Goal: Transaction & Acquisition: Purchase product/service

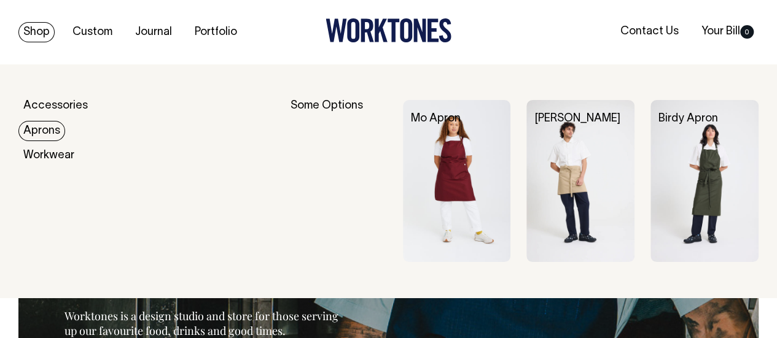
click at [44, 126] on link "Aprons" at bounding box center [41, 131] width 47 height 20
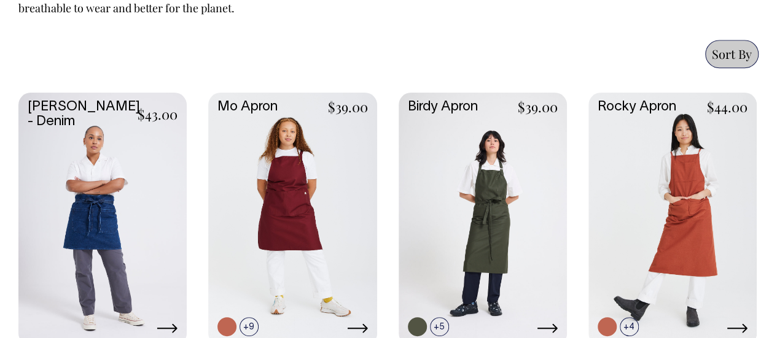
scroll to position [602, 0]
click at [728, 164] on link at bounding box center [672, 218] width 168 height 250
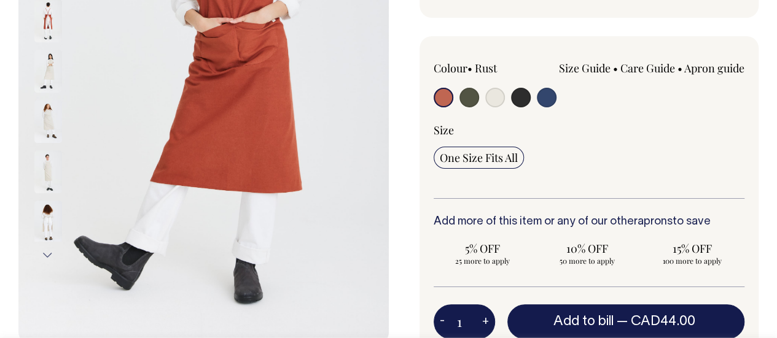
click at [497, 91] on input "radio" at bounding box center [495, 98] width 20 height 20
radio input "true"
select select "Natural"
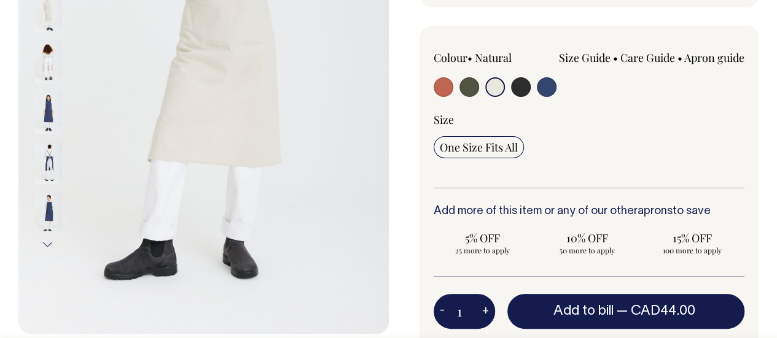
scroll to position [286, 0]
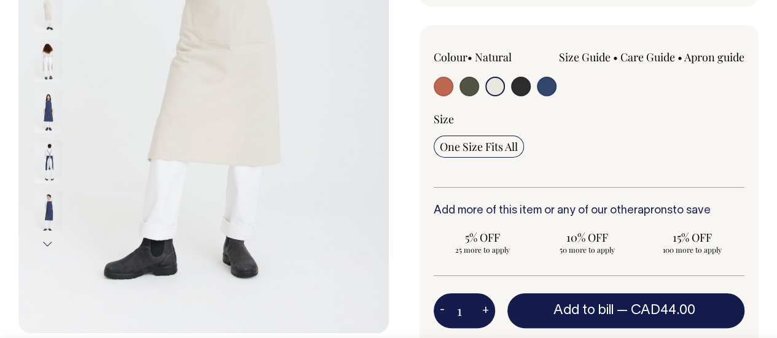
click at [468, 311] on input "1" at bounding box center [463, 310] width 61 height 34
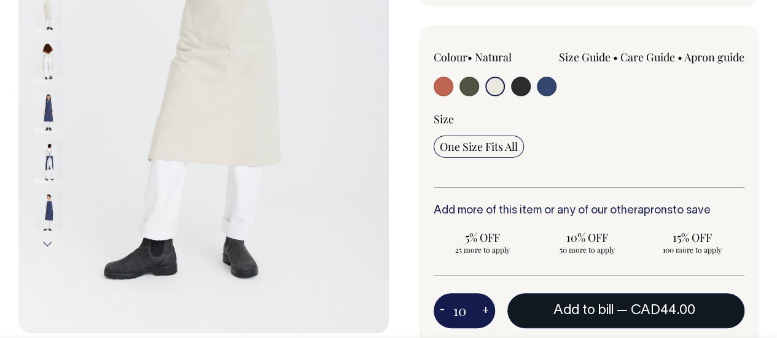
type input "10"
click at [620, 314] on span "— CAD44.00" at bounding box center [657, 311] width 82 height 12
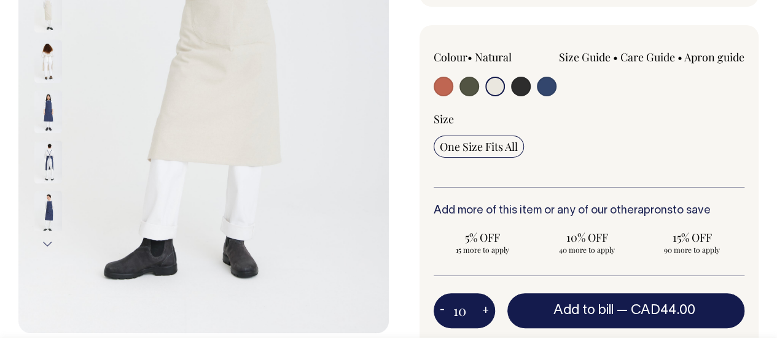
type input "1"
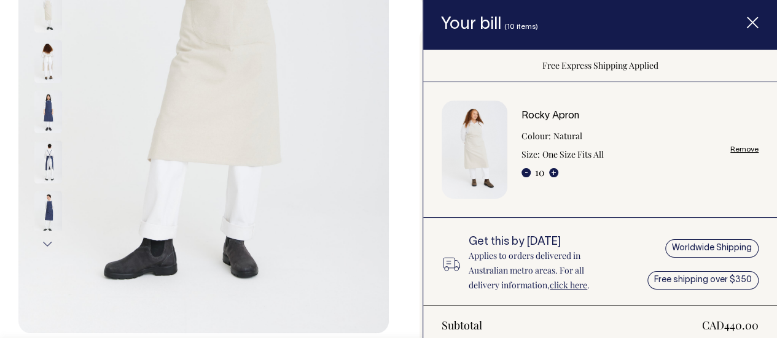
click at [760, 18] on span "Item added to your cart" at bounding box center [752, 25] width 49 height 52
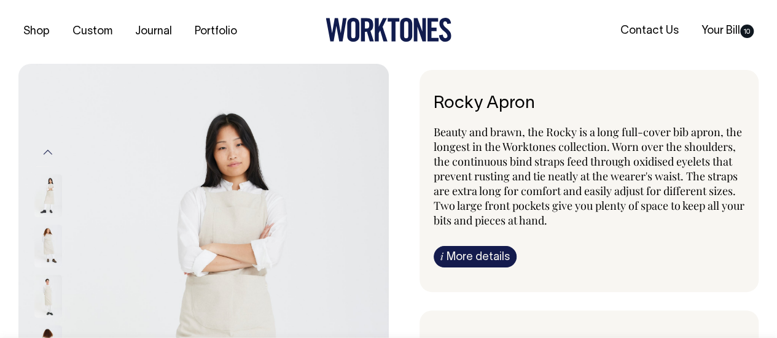
scroll to position [0, 0]
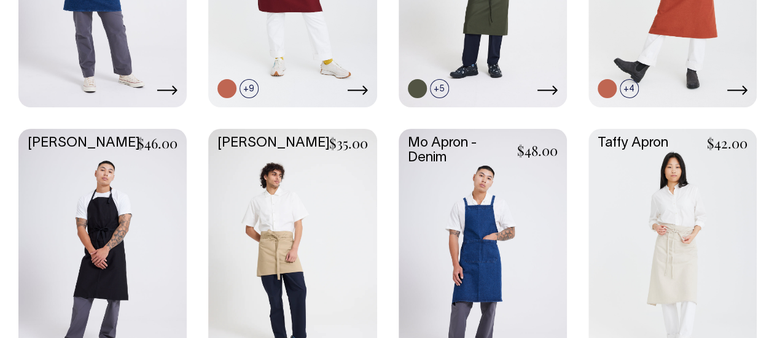
scroll to position [839, 0]
click at [655, 239] on link at bounding box center [672, 255] width 168 height 250
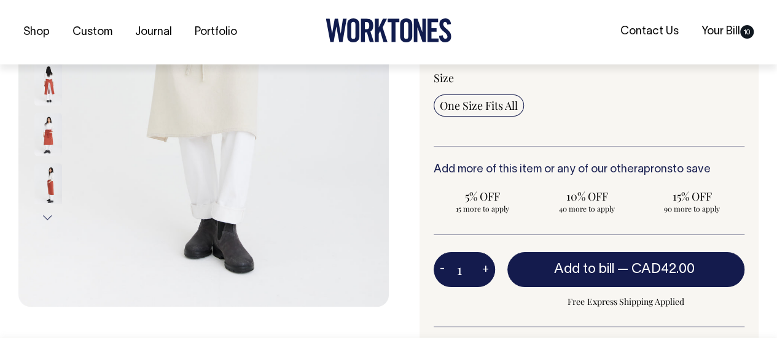
scroll to position [313, 0]
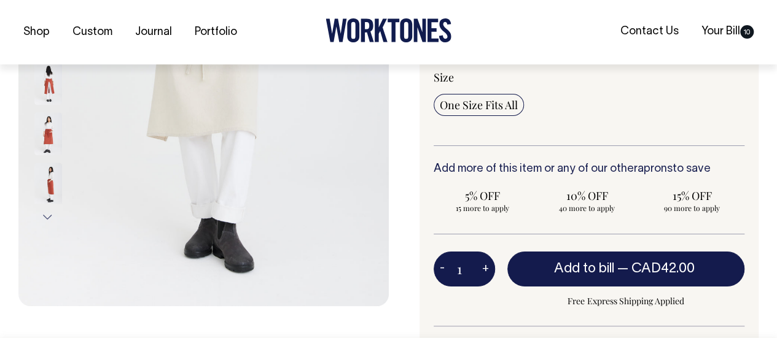
click at [467, 270] on input "1" at bounding box center [463, 269] width 61 height 34
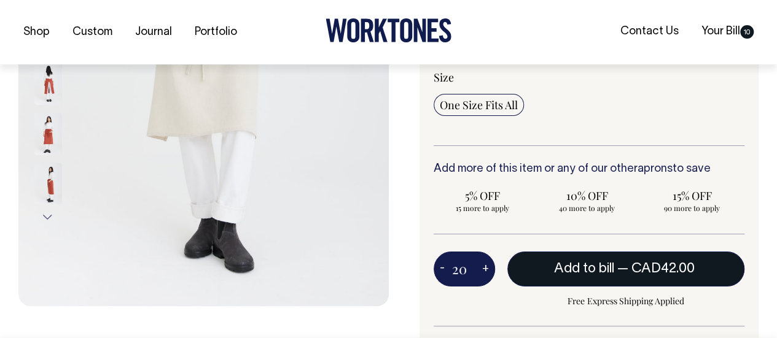
type input "20"
radio input "true"
type input "20"
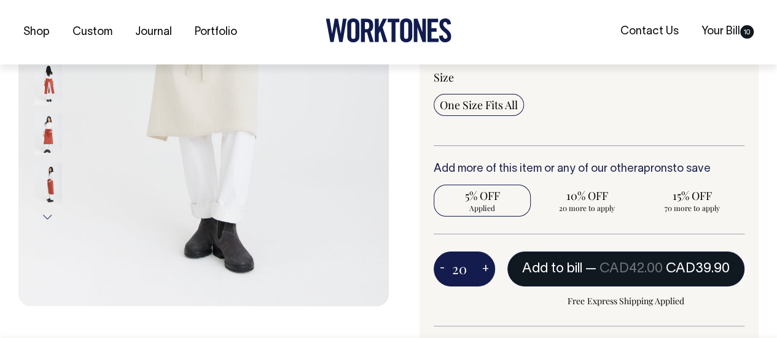
click at [577, 271] on span "Add to bill" at bounding box center [552, 269] width 60 height 12
type input "1"
radio input "false"
type input "1"
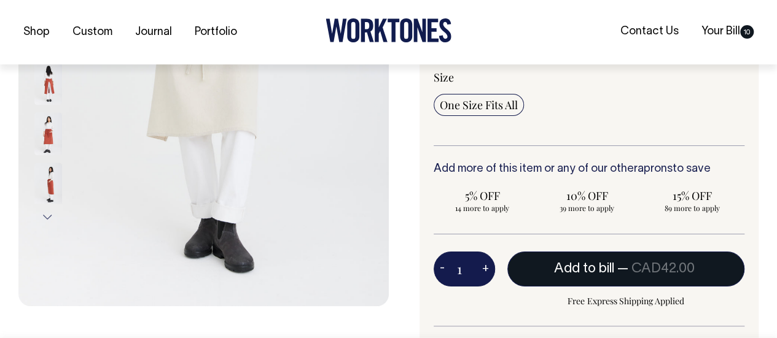
radio input "true"
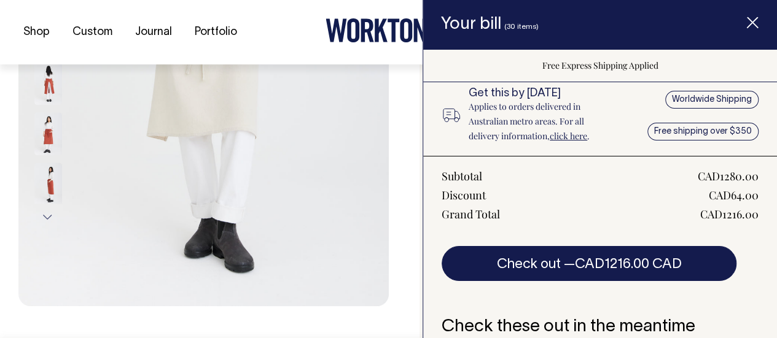
scroll to position [343, 0]
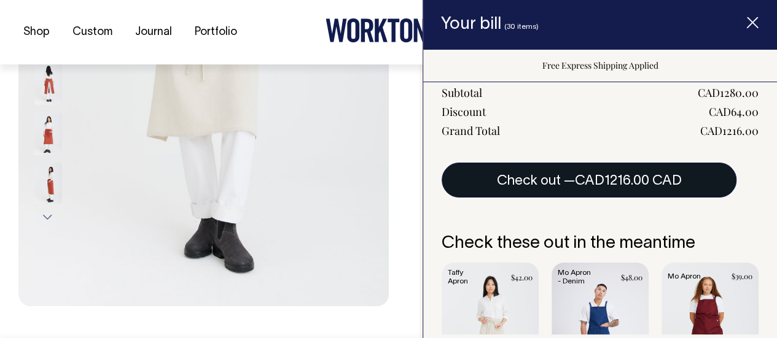
click at [625, 188] on button "Check out — CAD1216.00 CAD" at bounding box center [588, 180] width 295 height 34
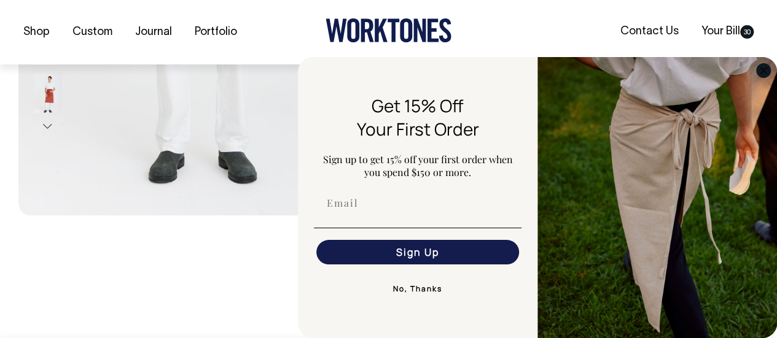
scroll to position [405, 0]
click at [765, 71] on circle "Close dialog" at bounding box center [763, 70] width 14 height 14
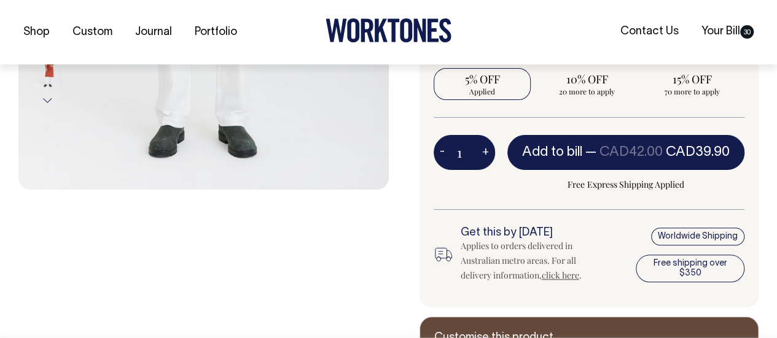
scroll to position [430, 0]
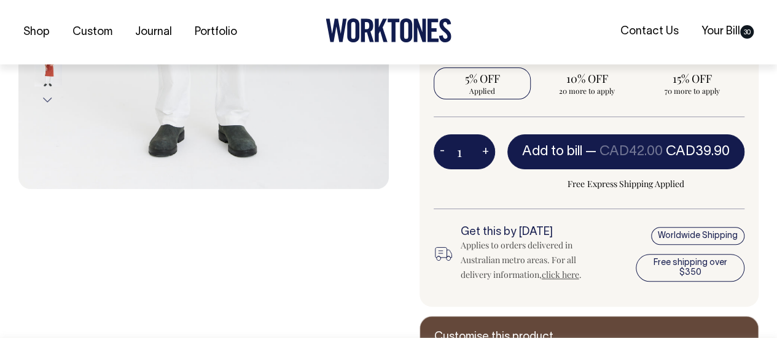
click at [675, 263] on div "Worldwide Shipping Free shipping over $350" at bounding box center [690, 255] width 109 height 56
click at [571, 271] on link "click here" at bounding box center [560, 275] width 37 height 12
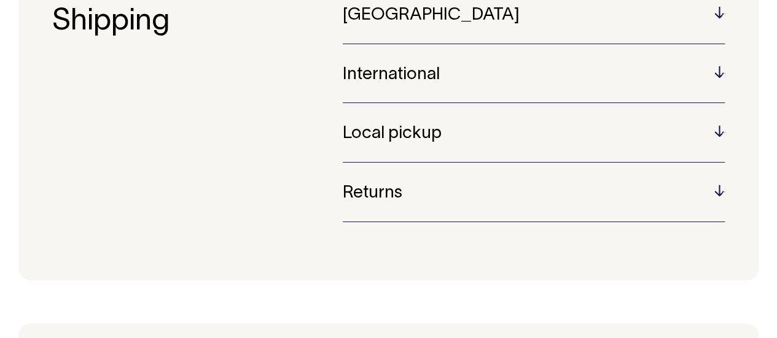
scroll to position [139, 0]
click at [717, 70] on h5 "International" at bounding box center [534, 74] width 382 height 19
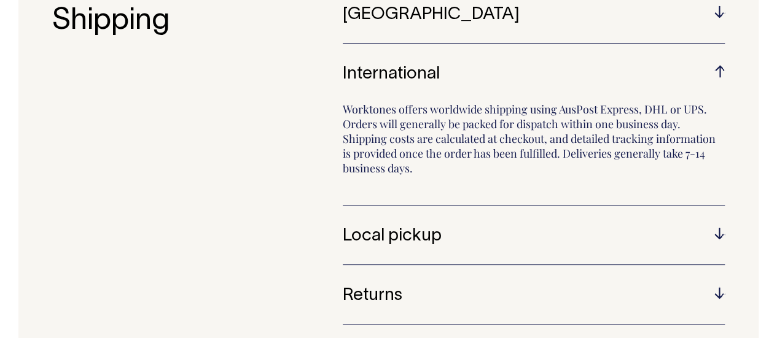
click at [717, 17] on h5 "Australia" at bounding box center [534, 15] width 382 height 19
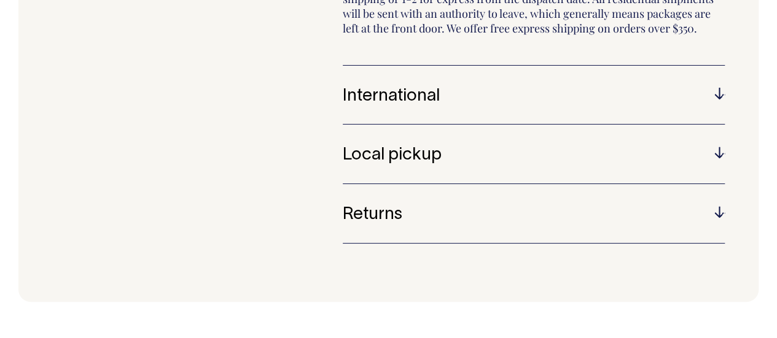
scroll to position [263, 0]
click at [720, 90] on h5 "International" at bounding box center [534, 97] width 382 height 19
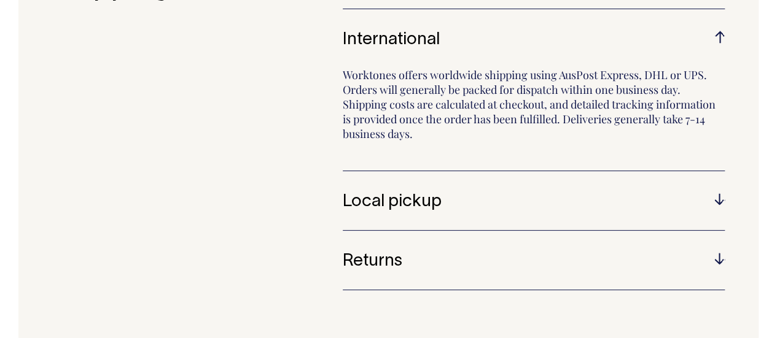
scroll to position [171, 0]
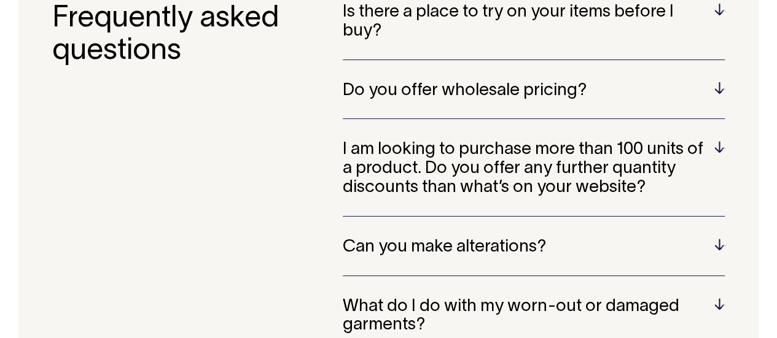
click at [462, 84] on h5 "Do you offer wholesale pricing?" at bounding box center [534, 91] width 382 height 19
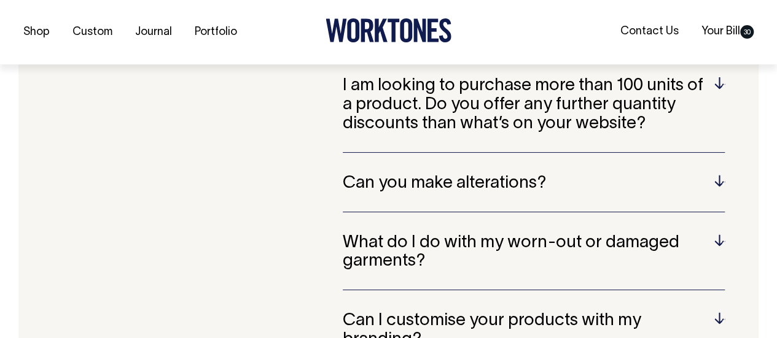
scroll to position [737, 0]
click at [462, 84] on h5 "I am looking to purchase more than 100 units of a product. Do you offer any fur…" at bounding box center [534, 104] width 382 height 56
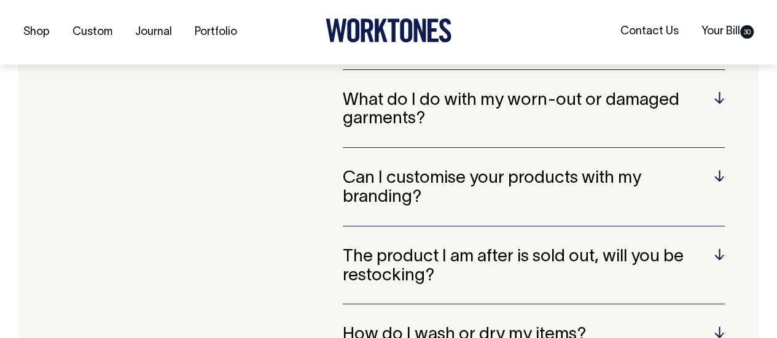
scroll to position [865, 0]
click at [558, 95] on h5 "What do I do with my worn-out or damaged garments?" at bounding box center [534, 110] width 382 height 38
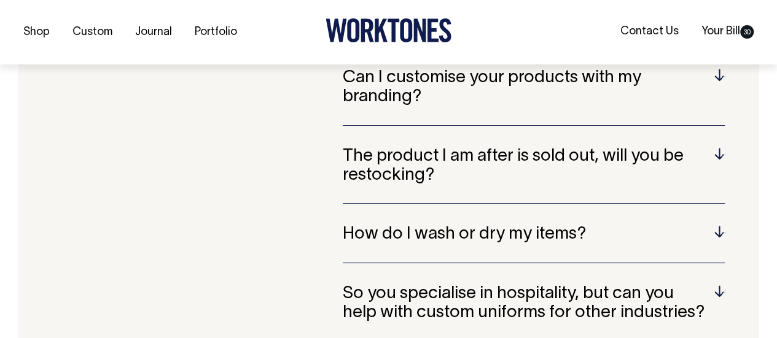
click at [558, 95] on h5 "Can I customise your products with my branding?" at bounding box center [534, 88] width 382 height 38
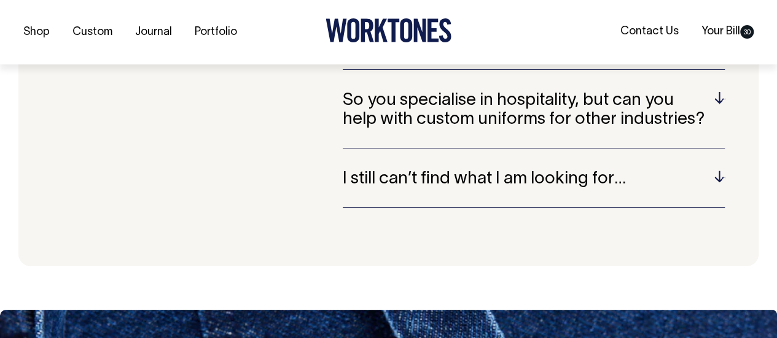
scroll to position [1159, 0]
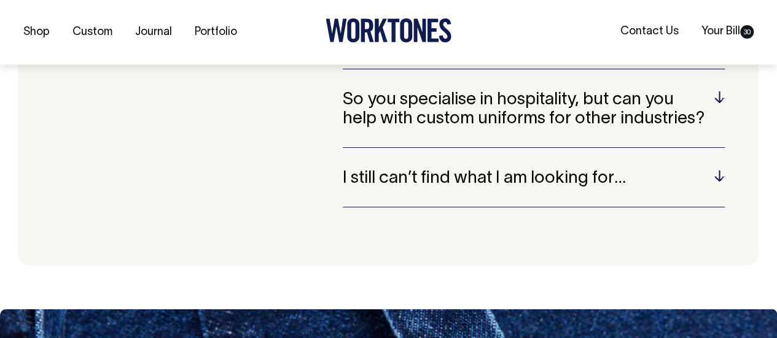
click at [702, 50] on div "Shop Custom Journal Portfolio Contact Us Your Bill 30" at bounding box center [388, 32] width 777 height 64
click at [725, 29] on link "Your Bill 30" at bounding box center [727, 31] width 62 height 20
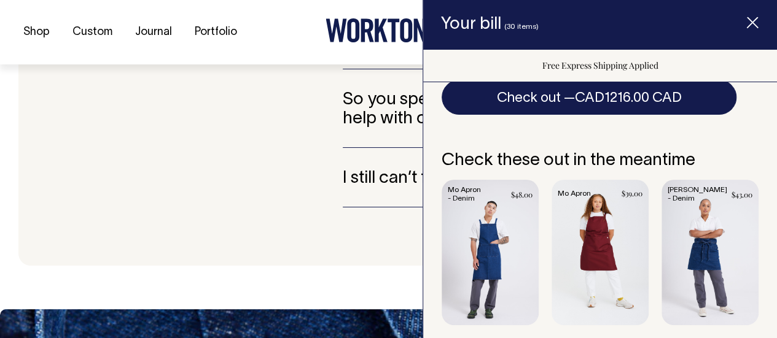
scroll to position [430, 0]
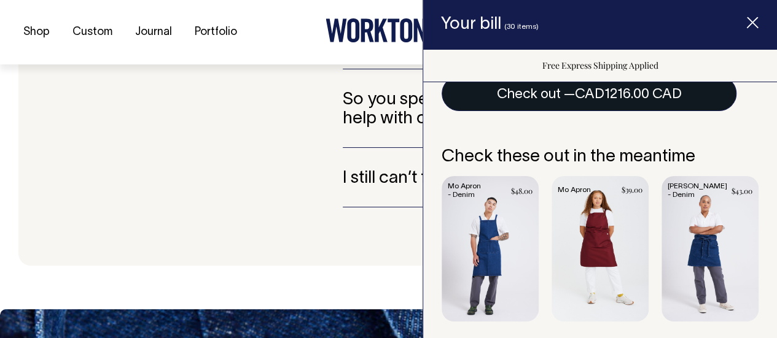
click at [593, 97] on span "CAD1216.00 CAD" at bounding box center [628, 94] width 107 height 12
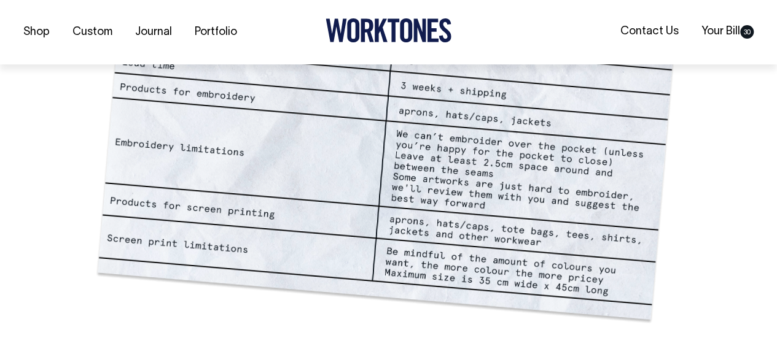
scroll to position [995, 0]
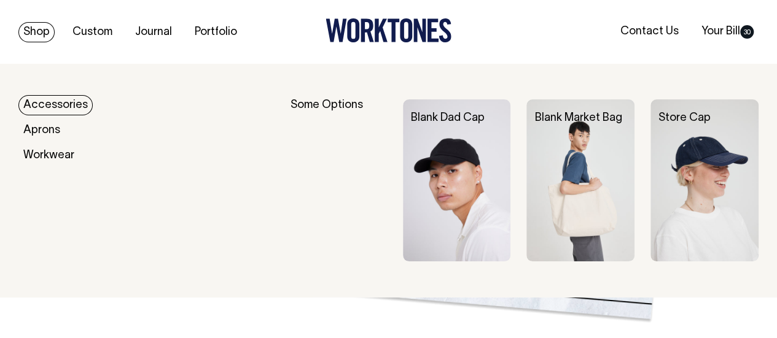
click at [47, 102] on link "Accessories" at bounding box center [55, 105] width 74 height 20
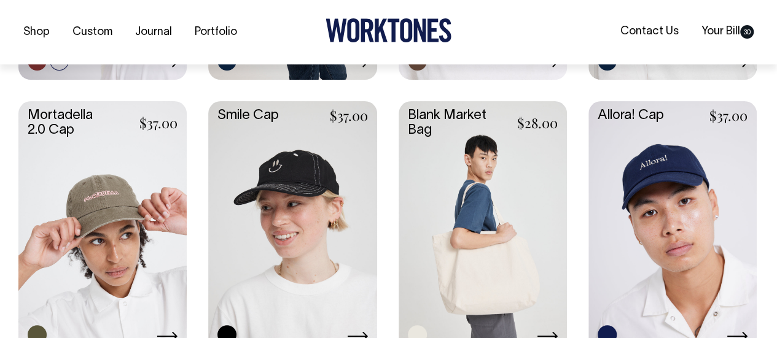
scroll to position [868, 0]
click at [98, 210] on link at bounding box center [102, 226] width 168 height 250
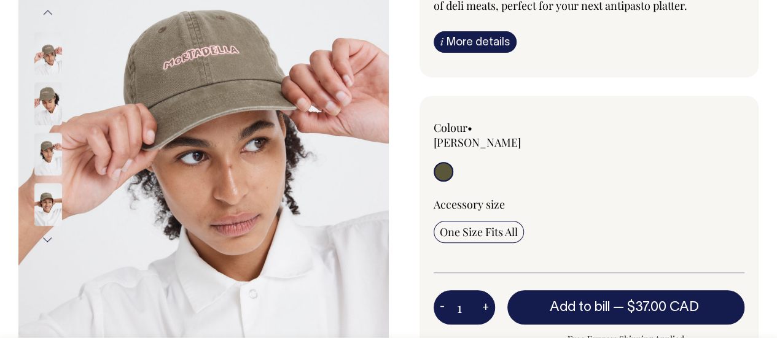
scroll to position [216, 0]
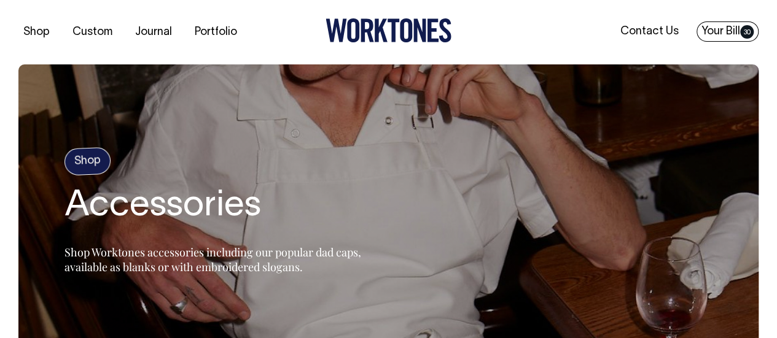
click at [713, 32] on link "Your Bill 30" at bounding box center [727, 31] width 62 height 20
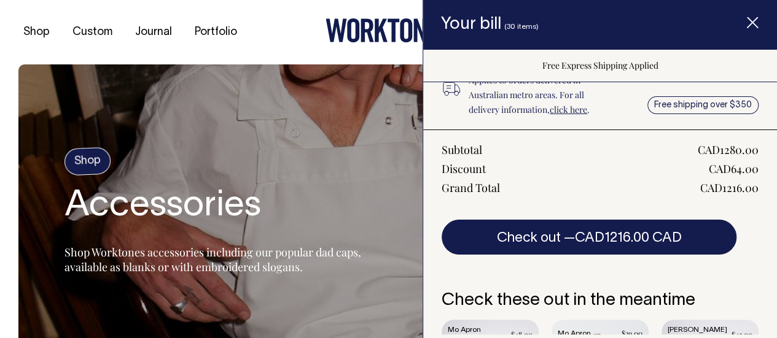
scroll to position [288, 0]
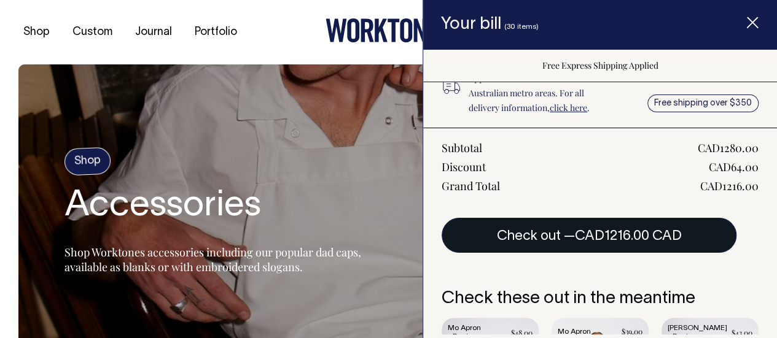
click at [581, 230] on span "CAD1216.00 CAD" at bounding box center [628, 236] width 107 height 12
